Goal: Task Accomplishment & Management: Use online tool/utility

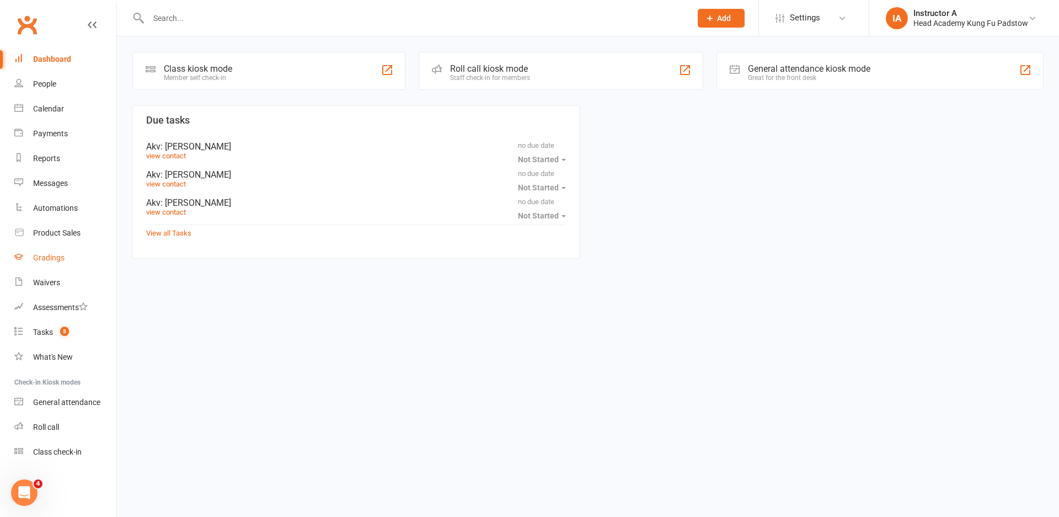
click at [35, 255] on div "Gradings" at bounding box center [48, 257] width 31 height 9
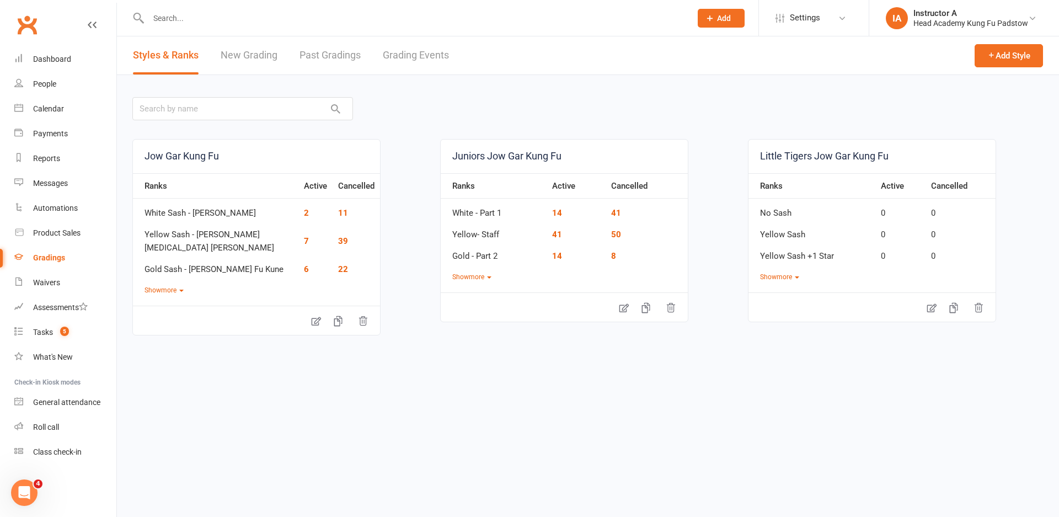
click at [418, 69] on link "Grading Events" at bounding box center [416, 55] width 66 height 38
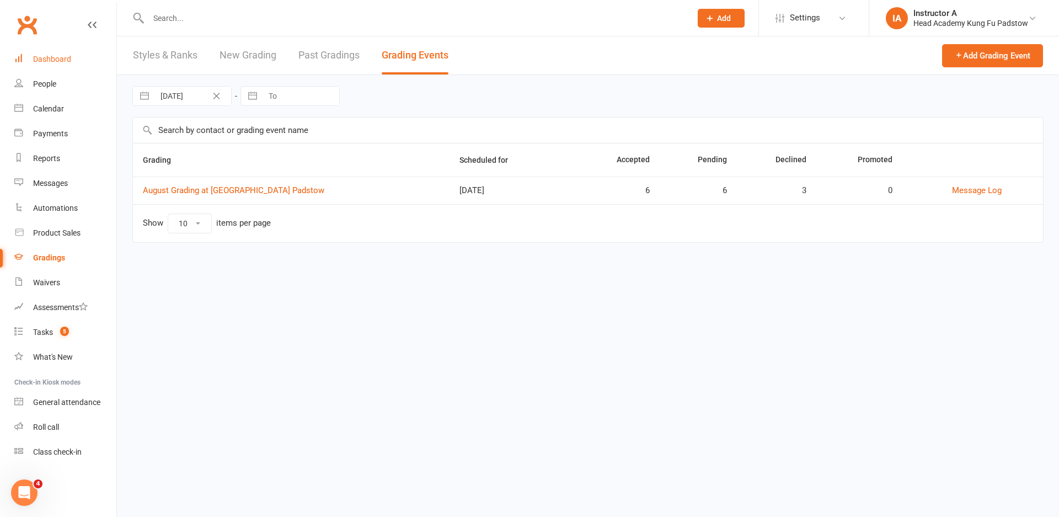
click at [58, 50] on link "Dashboard" at bounding box center [65, 59] width 102 height 25
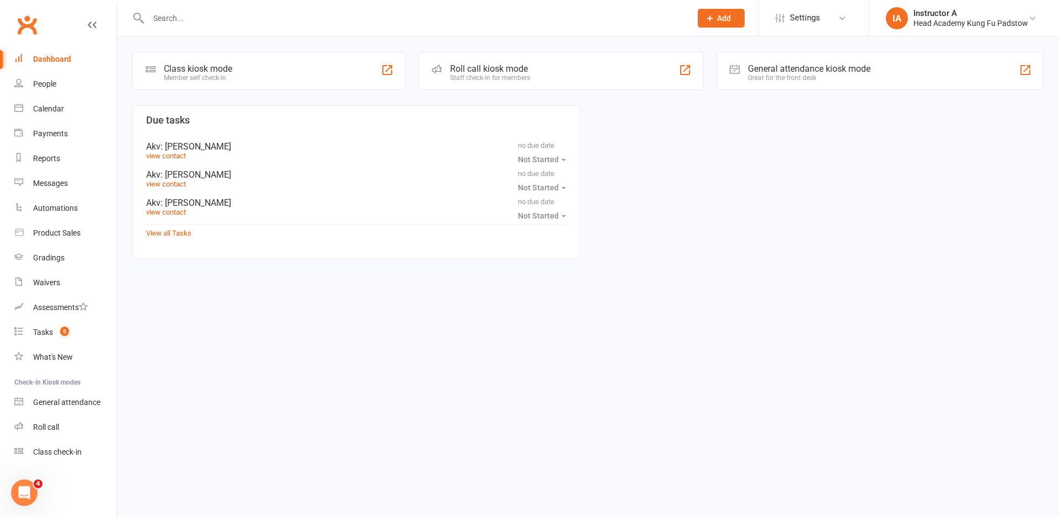
click at [497, 62] on div "Roll call kiosk mode Staff check-in for members" at bounding box center [560, 71] width 284 height 38
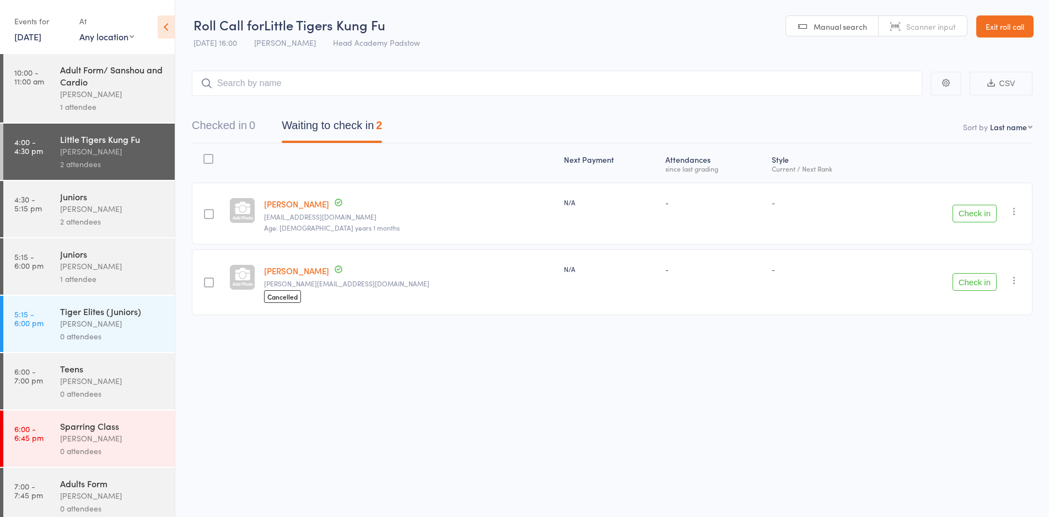
click at [77, 89] on div "[PERSON_NAME]" at bounding box center [112, 94] width 105 height 13
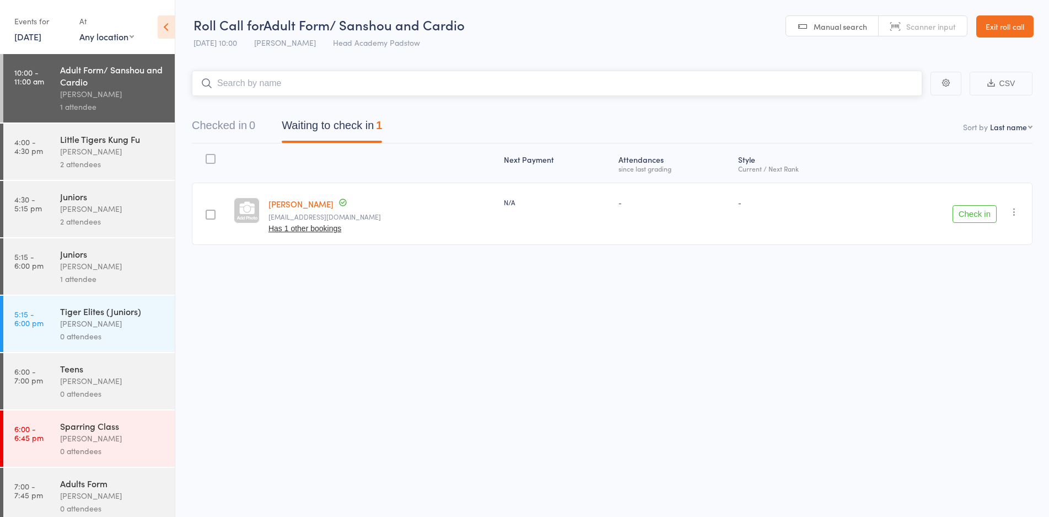
click at [240, 124] on button "Checked in 0" at bounding box center [223, 128] width 63 height 29
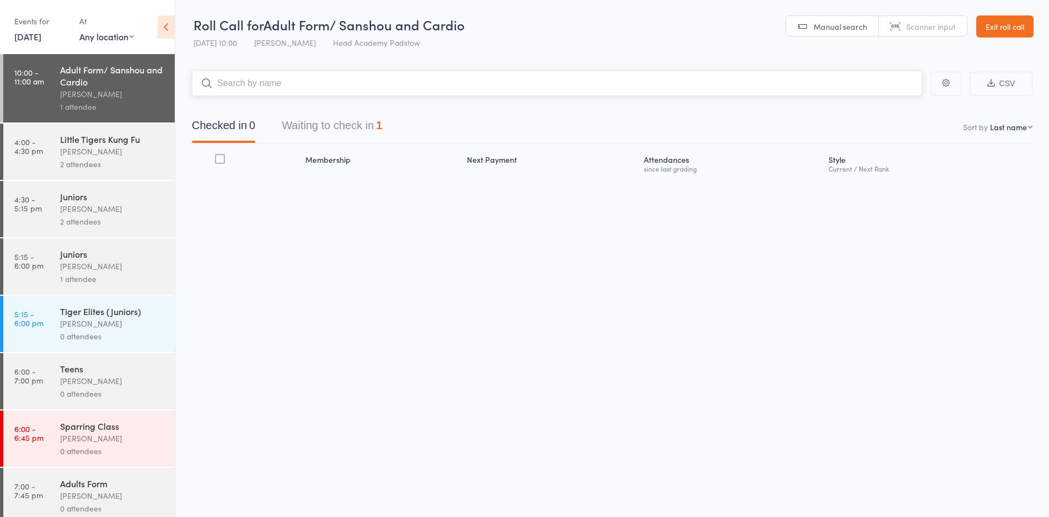
click at [292, 79] on input "search" at bounding box center [557, 83] width 731 height 25
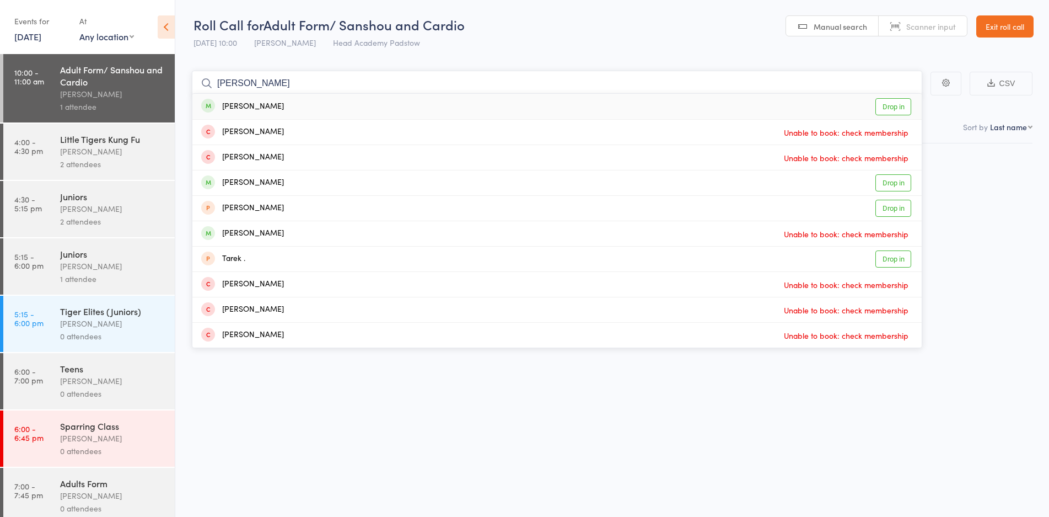
type input "[PERSON_NAME]"
click at [909, 108] on link "Drop in" at bounding box center [894, 106] width 36 height 17
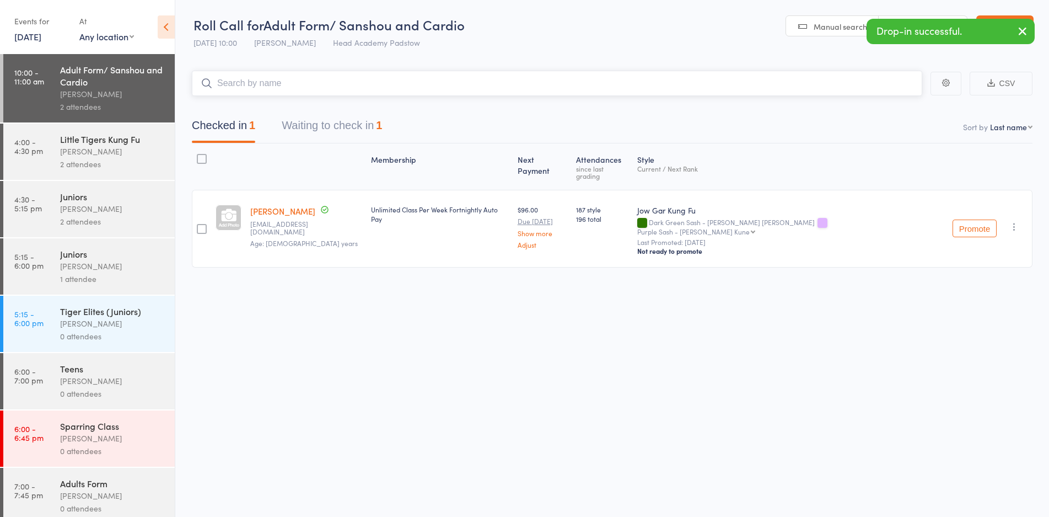
click at [845, 93] on input "search" at bounding box center [557, 83] width 731 height 25
click at [69, 164] on div "2 attendees" at bounding box center [112, 164] width 105 height 13
